Goal: Information Seeking & Learning: Learn about a topic

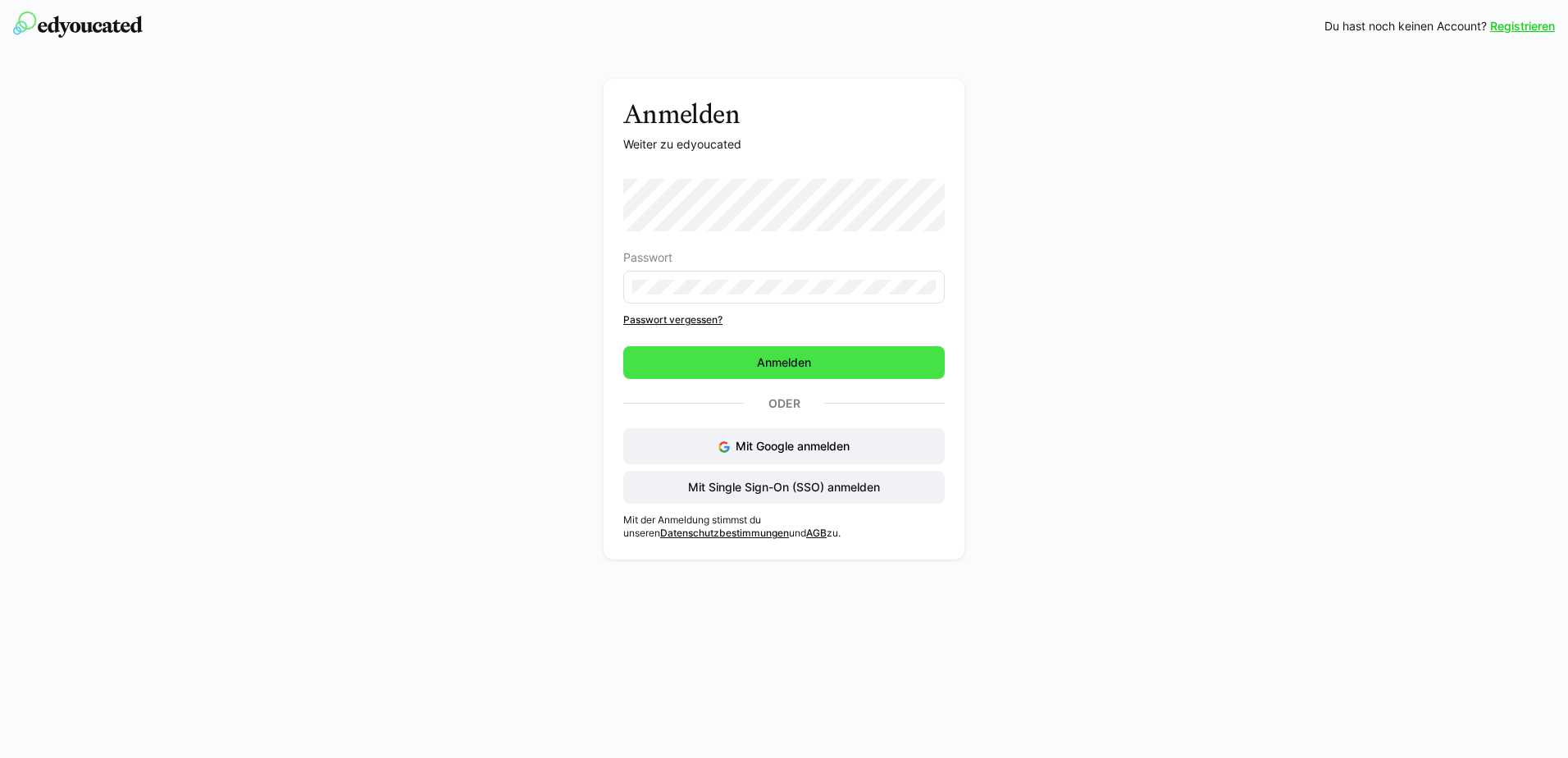
click at [821, 361] on span "Anmelden" at bounding box center [784, 362] width 322 height 33
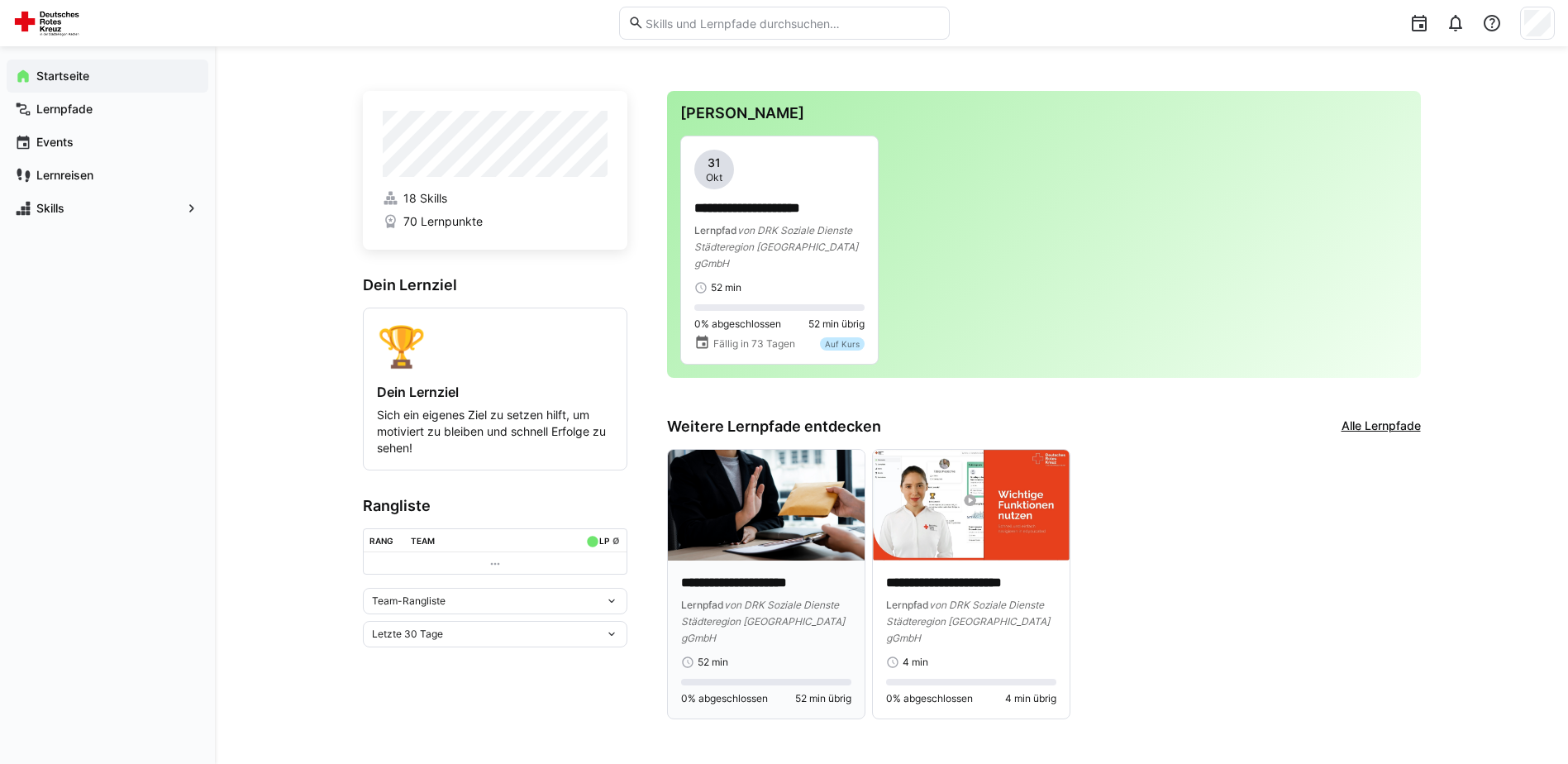
click at [821, 487] on img at bounding box center [767, 505] width 197 height 111
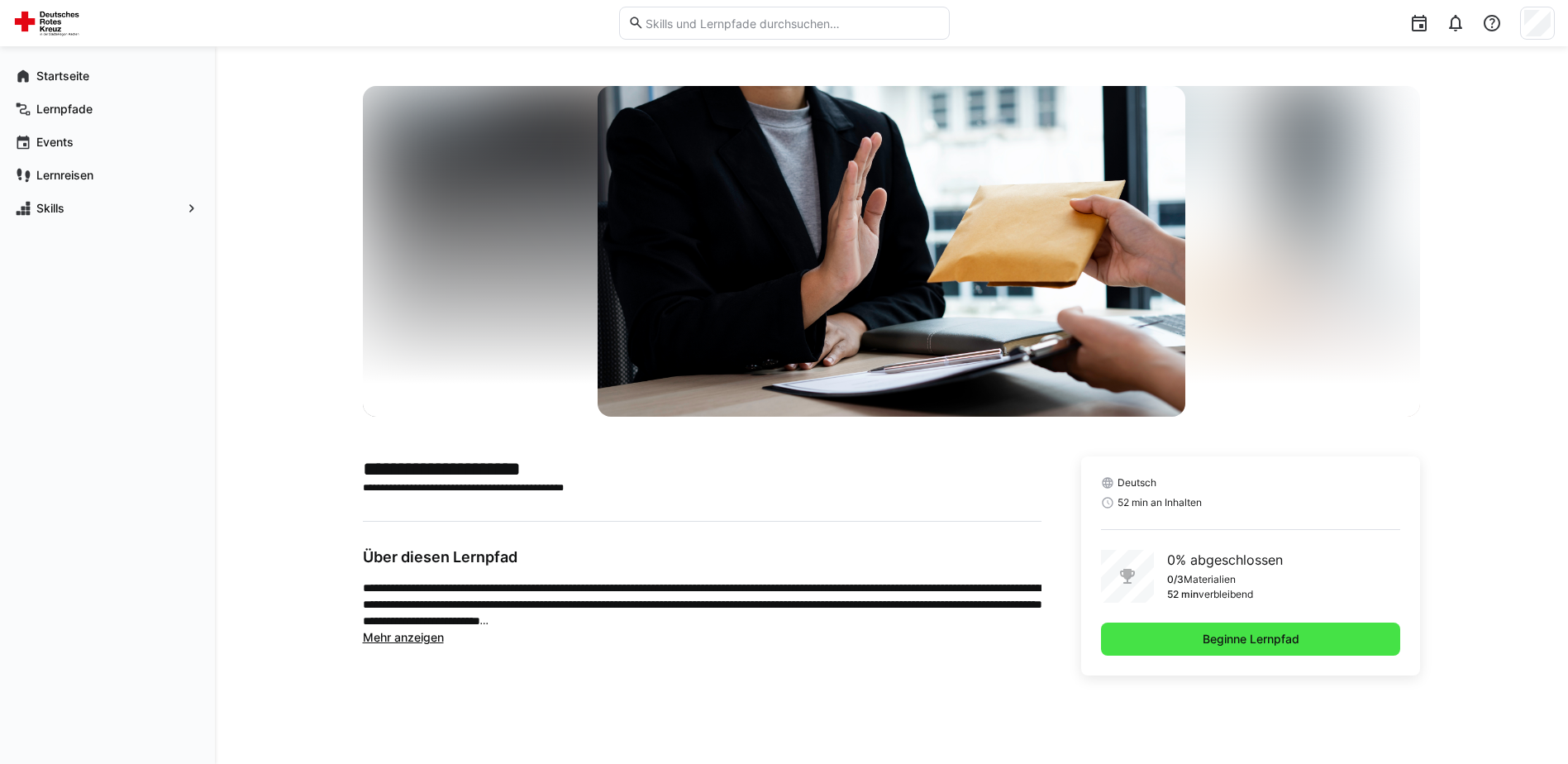
click at [1178, 637] on span "Beginne Lernpfad" at bounding box center [1250, 639] width 300 height 33
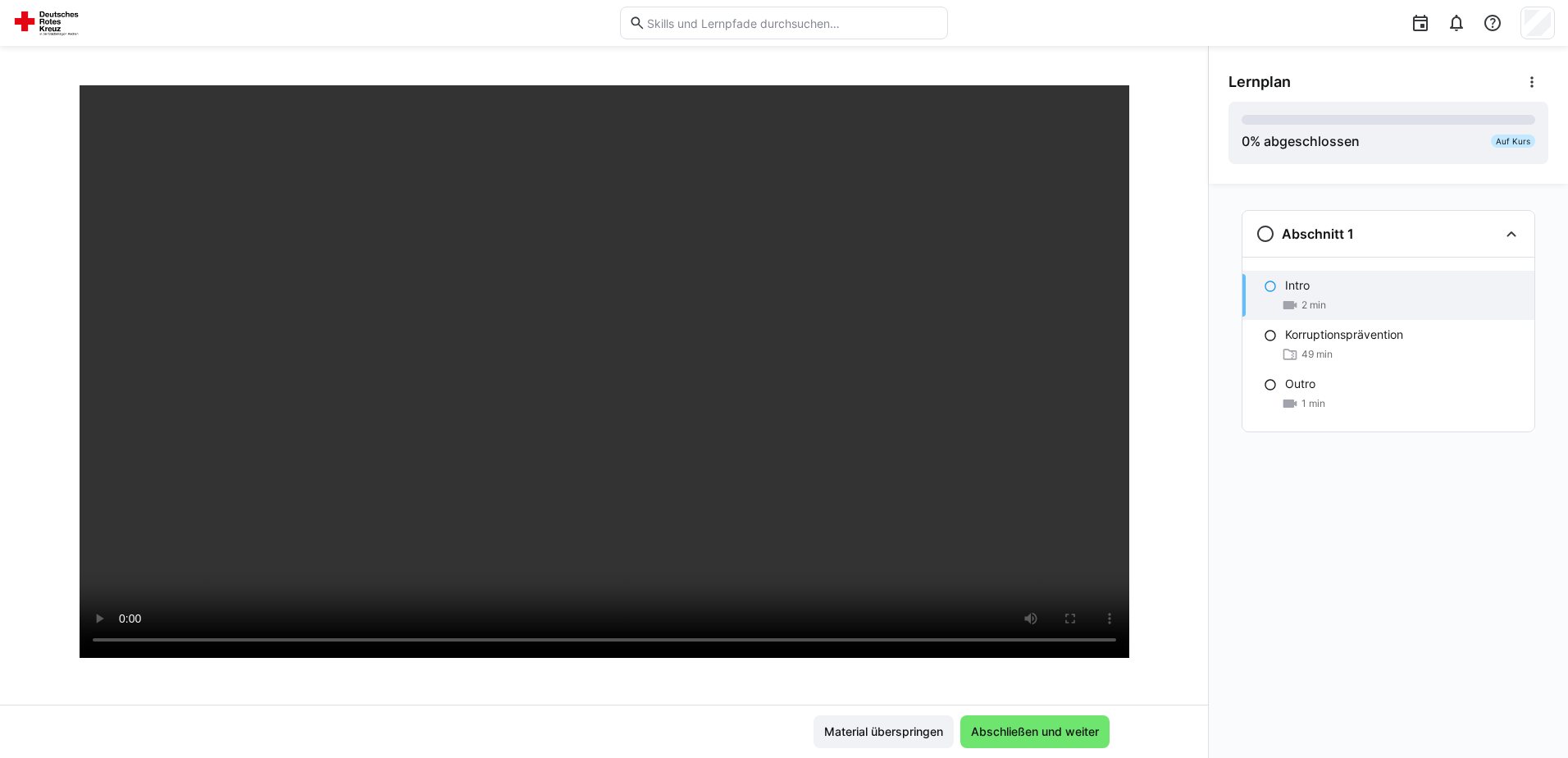
scroll to position [82, 0]
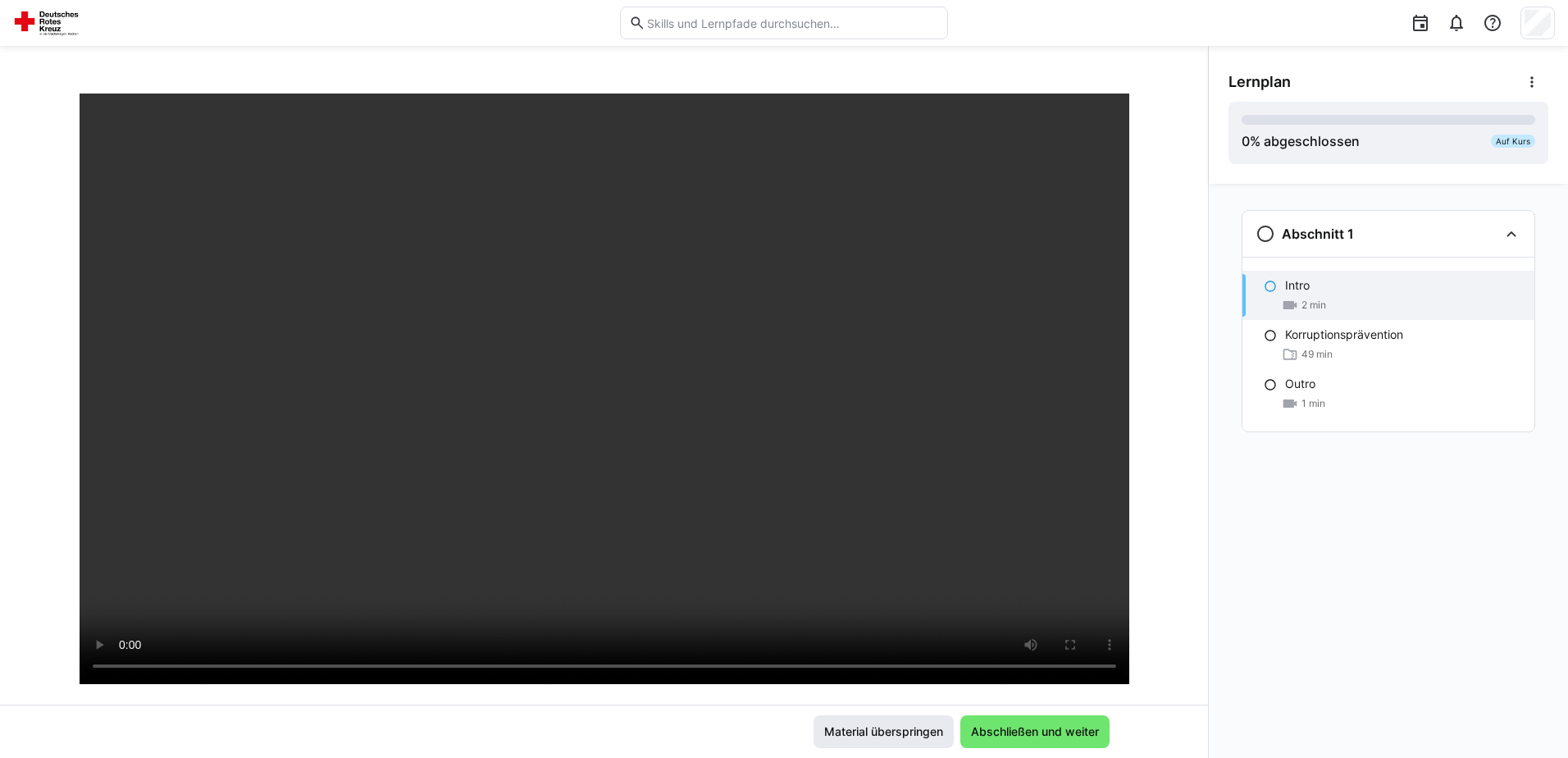
click at [917, 733] on span "Material überspringen" at bounding box center [883, 731] width 124 height 16
